Goal: Contribute content: Contribute content

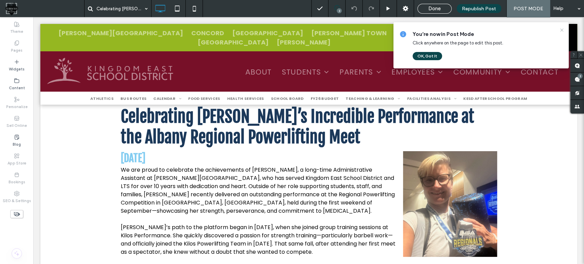
click at [561, 27] on icon at bounding box center [561, 29] width 5 height 5
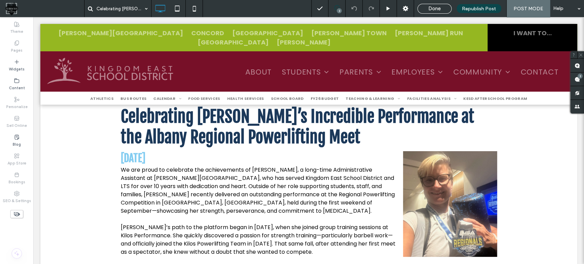
click at [430, 9] on span "Done" at bounding box center [434, 8] width 12 height 6
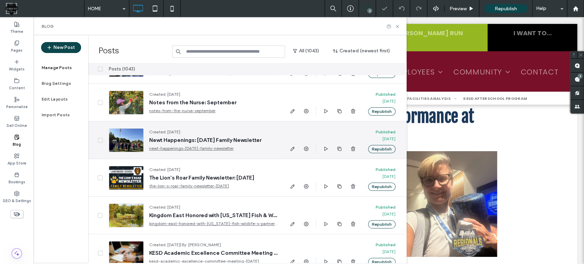
scroll to position [38, 0]
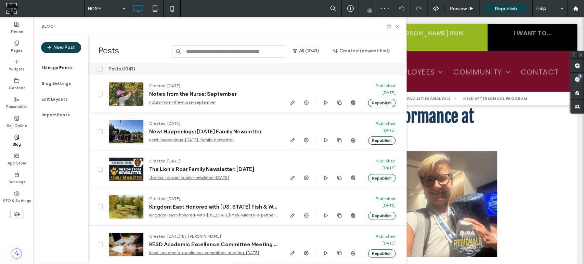
drag, startPoint x: 235, startPoint y: 53, endPoint x: 240, endPoint y: 52, distance: 4.7
click at [236, 53] on input at bounding box center [228, 52] width 113 height 12
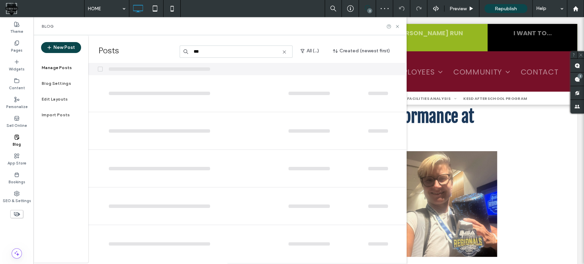
scroll to position [0, 0]
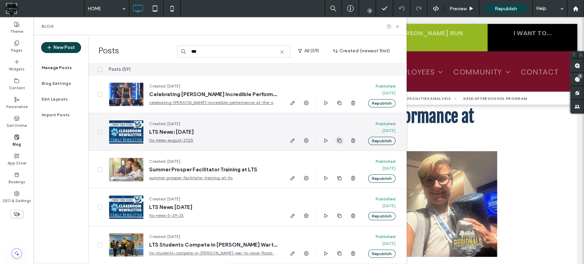
type input "***"
click at [342, 140] on span "button" at bounding box center [339, 141] width 8 height 8
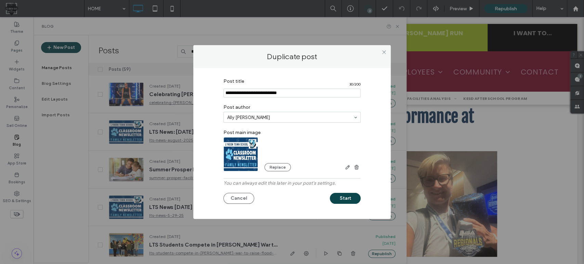
drag, startPoint x: 293, startPoint y: 94, endPoint x: 267, endPoint y: 93, distance: 25.7
click at [267, 93] on input "Post title" at bounding box center [291, 93] width 137 height 9
drag, startPoint x: 244, startPoint y: 94, endPoint x: 214, endPoint y: 95, distance: 29.8
click at [214, 95] on div "Post title 30 / 200 Post author [PERSON_NAME] Post main image Replace You can a…" at bounding box center [292, 142] width 177 height 134
drag, startPoint x: 262, startPoint y: 92, endPoint x: 248, endPoint y: 92, distance: 14.0
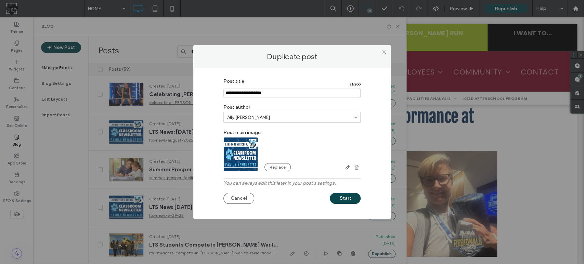
click at [248, 92] on input "Post title" at bounding box center [291, 93] width 137 height 9
click at [300, 94] on input "Post title" at bounding box center [291, 93] width 137 height 9
click at [275, 95] on input "Post title" at bounding box center [291, 93] width 137 height 9
click at [291, 97] on input "Post title" at bounding box center [291, 93] width 137 height 9
type input "**********"
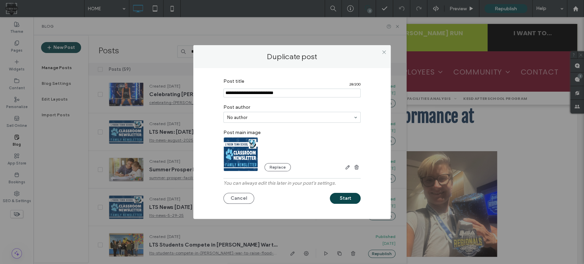
drag, startPoint x: 348, startPoint y: 198, endPoint x: 274, endPoint y: 94, distance: 128.1
click at [277, 87] on div "Post title 28 / 200 Post author No author Post main image Replace You can alway…" at bounding box center [292, 142] width 177 height 134
click at [344, 201] on button "Start" at bounding box center [345, 198] width 31 height 11
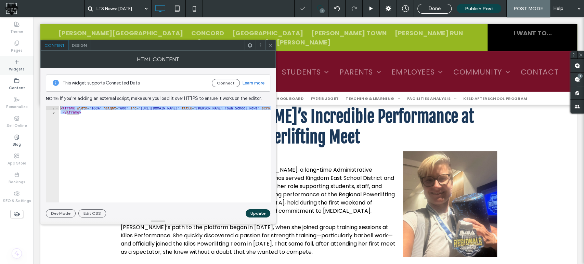
drag, startPoint x: 142, startPoint y: 120, endPoint x: 8, endPoint y: 67, distance: 144.9
click at [8, 67] on body ".wqwq-1{fill:#231f20;} .cls-1q, .cls-2q { fill-rule: evenodd; } .cls-2q { fill:…" at bounding box center [292, 132] width 584 height 264
paste textarea "Cursor at row 1"
type textarea "**********"
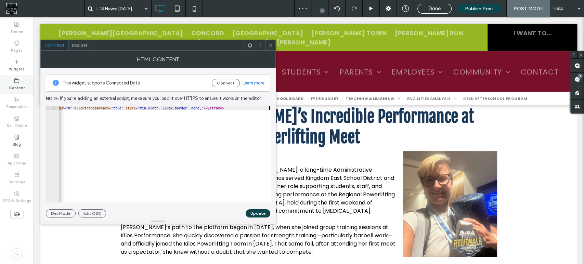
scroll to position [0, 210]
click at [256, 214] on button "Update" at bounding box center [258, 213] width 25 height 8
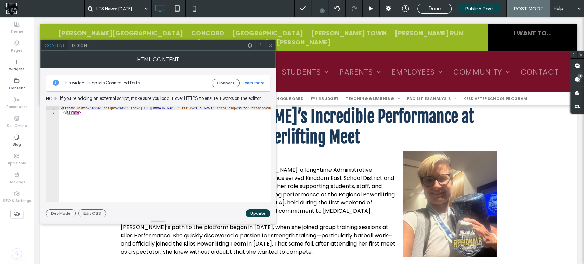
click at [268, 46] on icon at bounding box center [270, 45] width 5 height 5
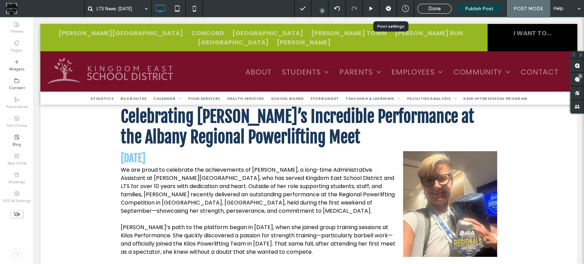
click at [387, 10] on use at bounding box center [388, 8] width 5 height 5
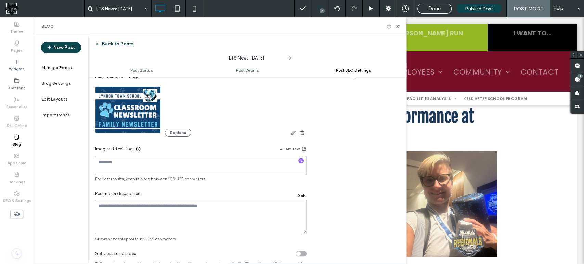
scroll to position [413, 0]
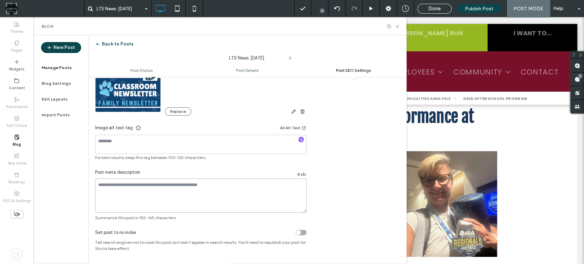
click at [166, 199] on textarea at bounding box center [200, 196] width 211 height 34
paste textarea "**********"
drag, startPoint x: 167, startPoint y: 185, endPoint x: 155, endPoint y: 184, distance: 12.0
click at [155, 184] on textarea "**********" at bounding box center [200, 196] width 211 height 34
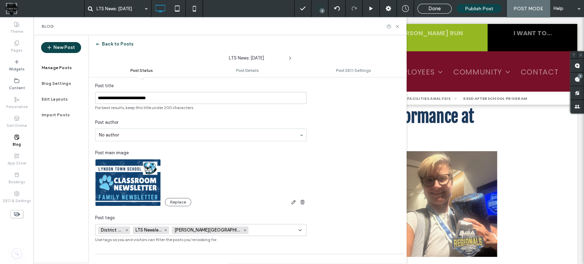
scroll to position [0, 0]
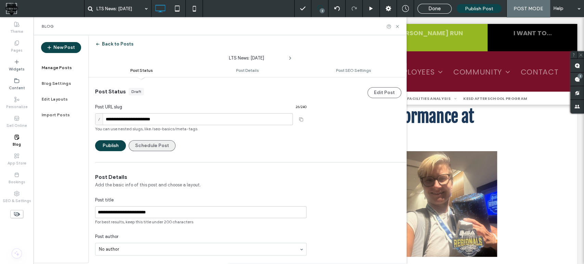
type textarea "**********"
click at [155, 145] on button "Schedule Post" at bounding box center [152, 145] width 47 height 11
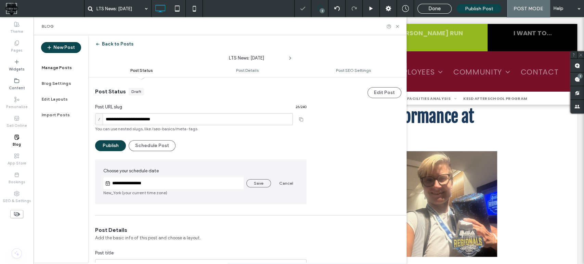
click at [151, 184] on div at bounding box center [292, 132] width 584 height 264
click at [121, 183] on input "**********" at bounding box center [177, 183] width 133 height 8
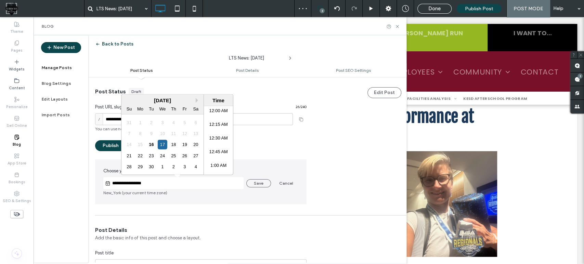
scroll to position [684, 0]
click at [173, 147] on div "18" at bounding box center [173, 144] width 9 height 9
click at [213, 132] on li "8:00 AM" at bounding box center [218, 133] width 29 height 14
type input "**********"
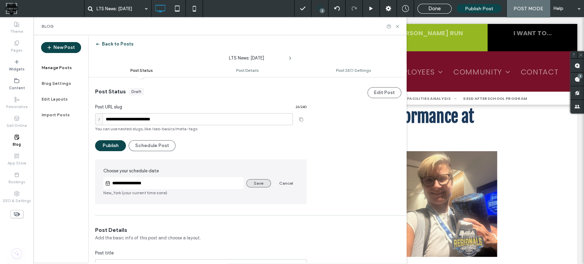
click at [258, 184] on button "Save" at bounding box center [258, 183] width 25 height 8
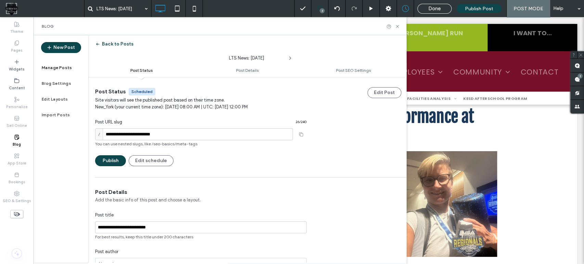
click at [435, 8] on span "Done" at bounding box center [434, 8] width 12 height 6
